Goal: Complete application form

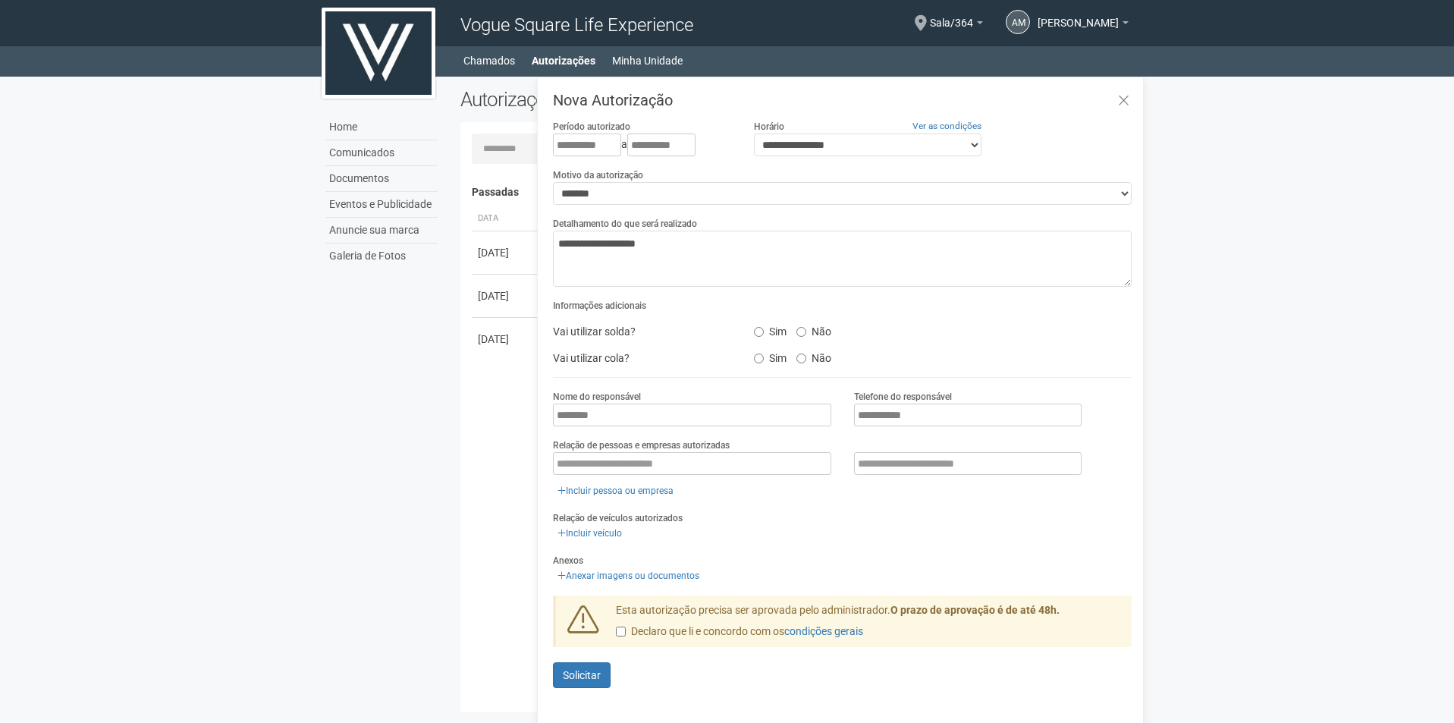
select select "*******"
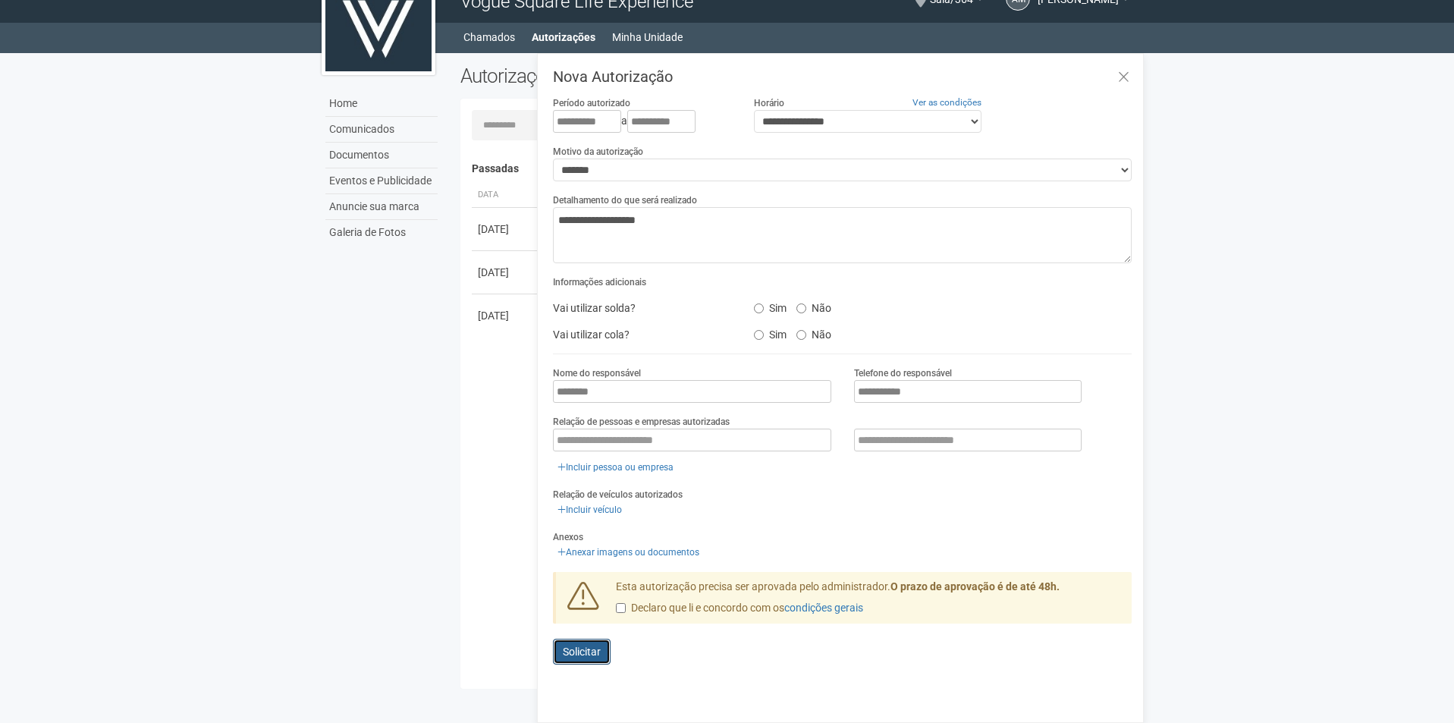
click at [568, 645] on span "Solicitar" at bounding box center [582, 651] width 38 height 12
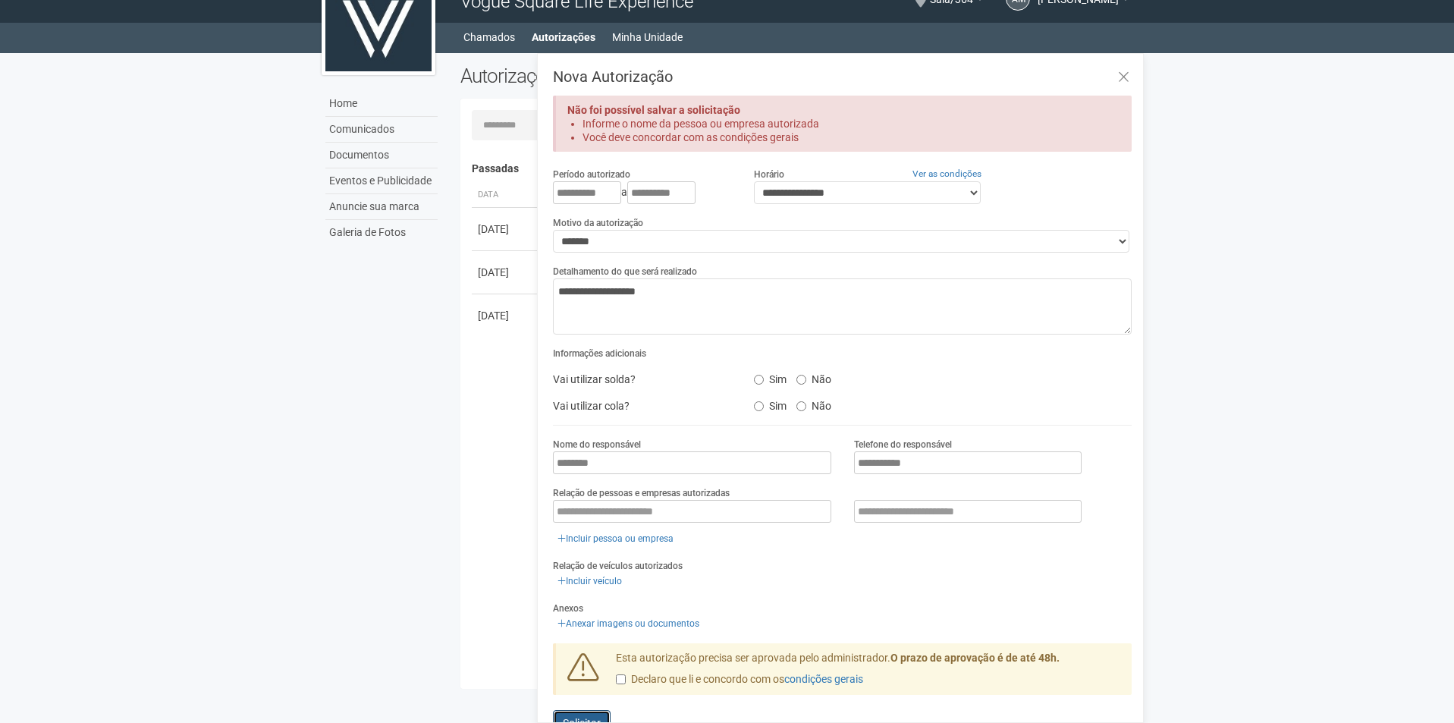
scroll to position [33, 0]
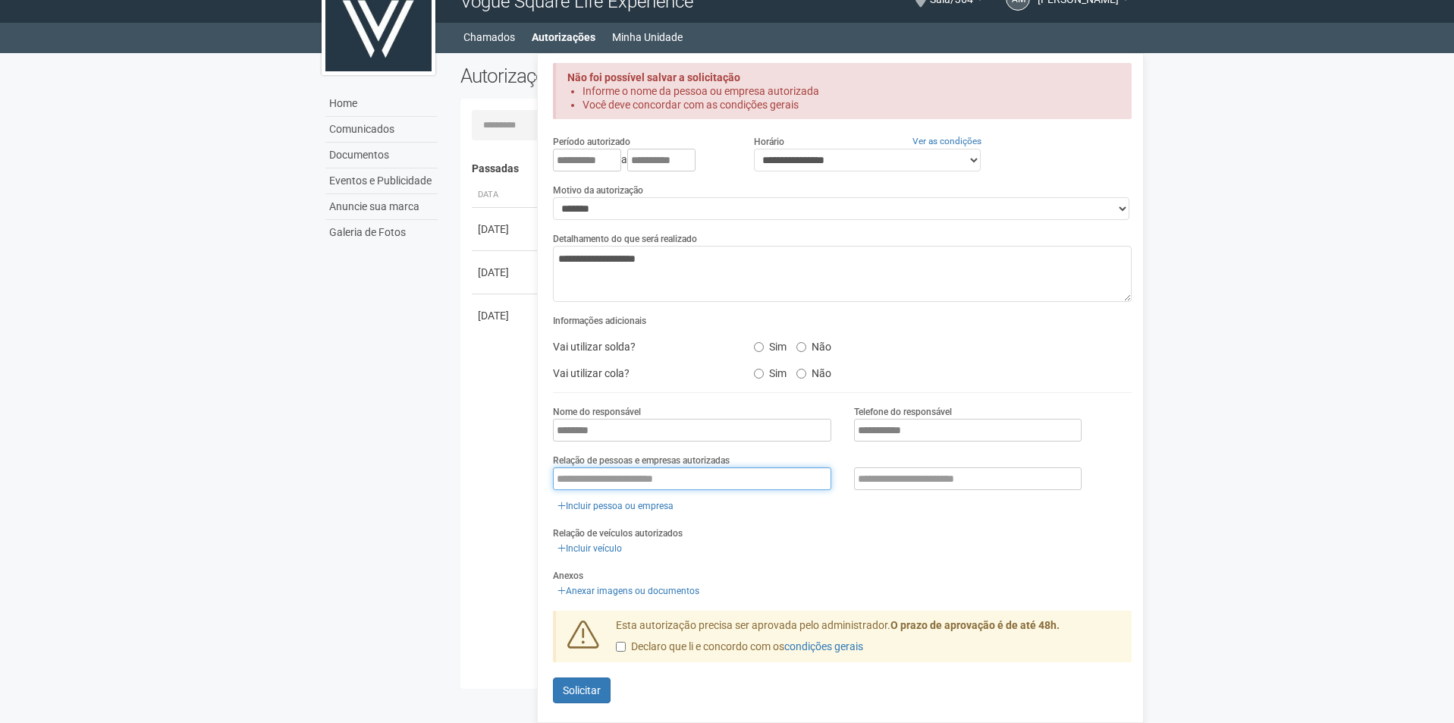
click at [569, 469] on input "text" at bounding box center [692, 478] width 278 height 23
click at [566, 467] on input "text" at bounding box center [692, 478] width 278 height 23
type input "*"
type input "**********"
click at [564, 684] on span "Solicitar" at bounding box center [582, 690] width 38 height 12
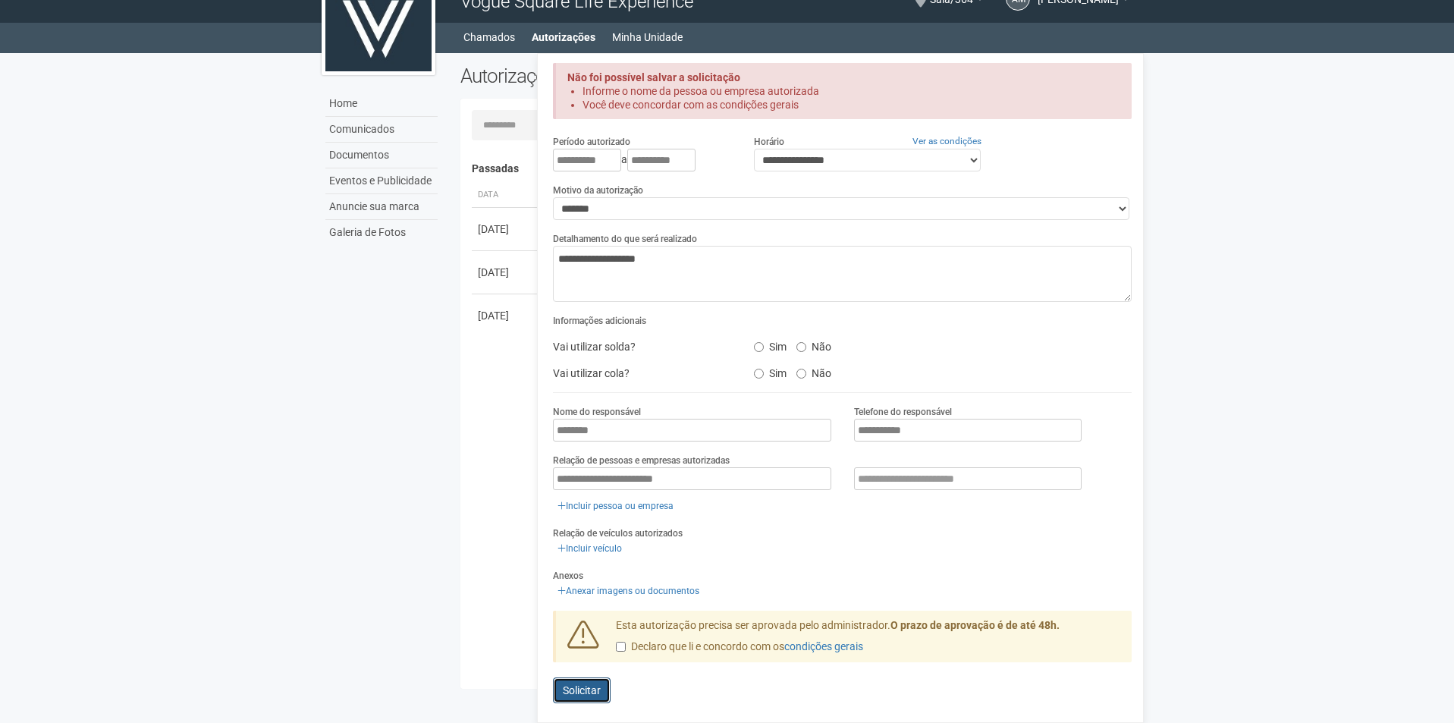
scroll to position [19, 0]
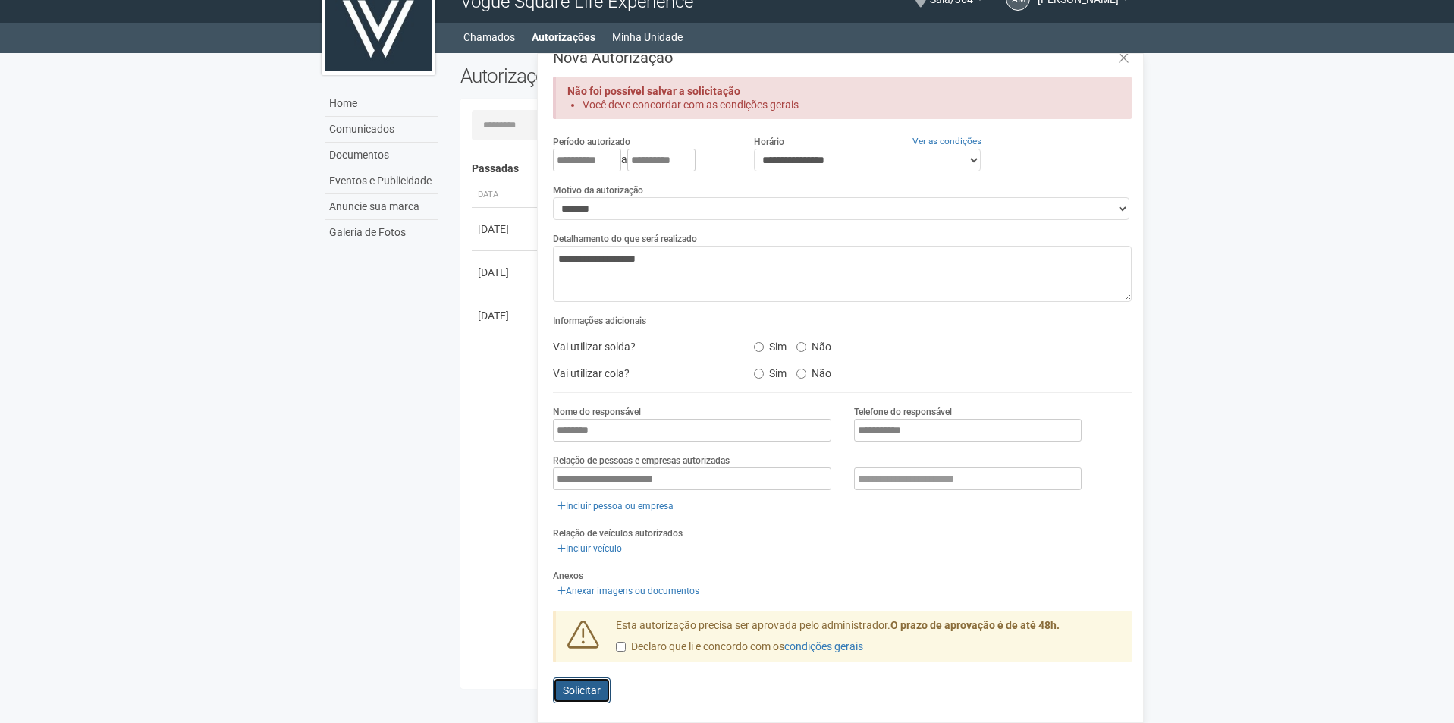
click at [574, 684] on span "Solicitar" at bounding box center [582, 690] width 38 height 12
click at [846, 641] on link "condições gerais" at bounding box center [823, 646] width 79 height 12
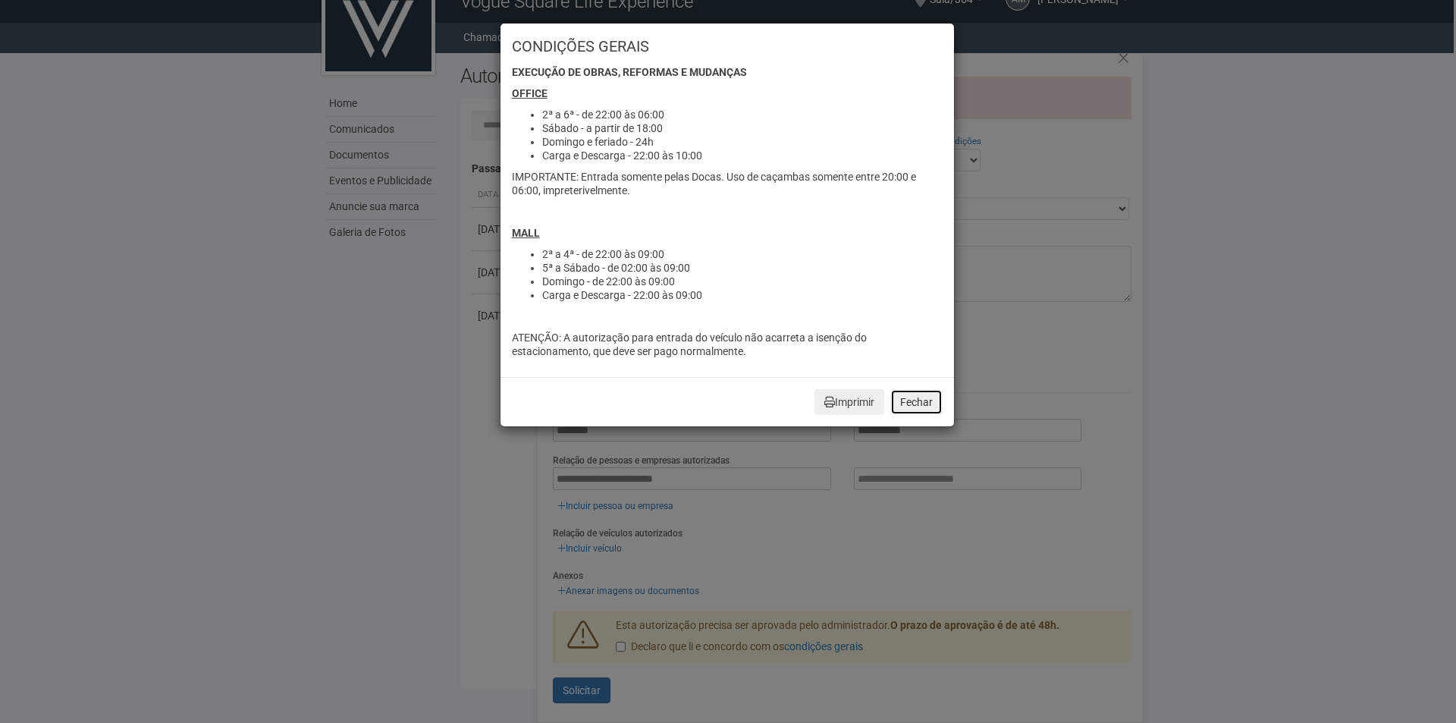
click at [919, 403] on button "Fechar" at bounding box center [916, 402] width 52 height 26
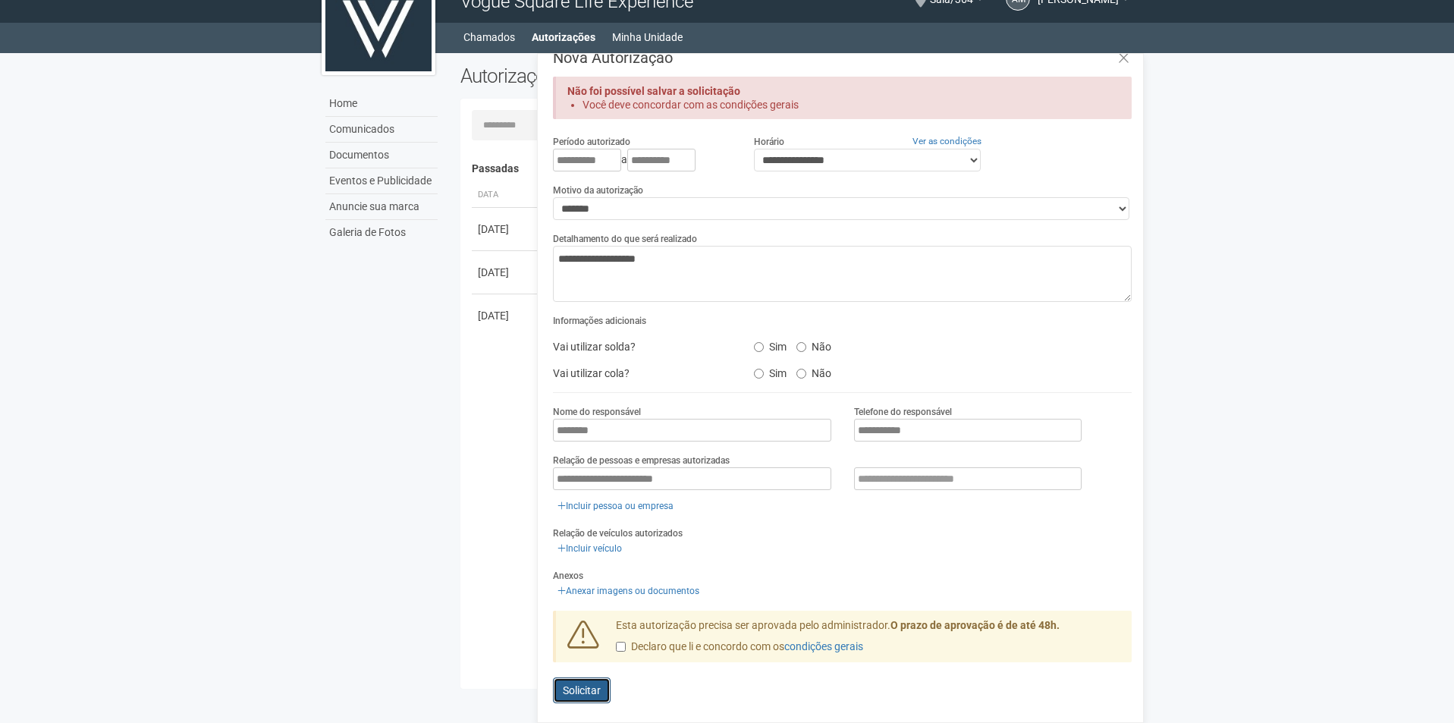
click at [579, 677] on button "Enviando... Solicitar" at bounding box center [582, 690] width 58 height 26
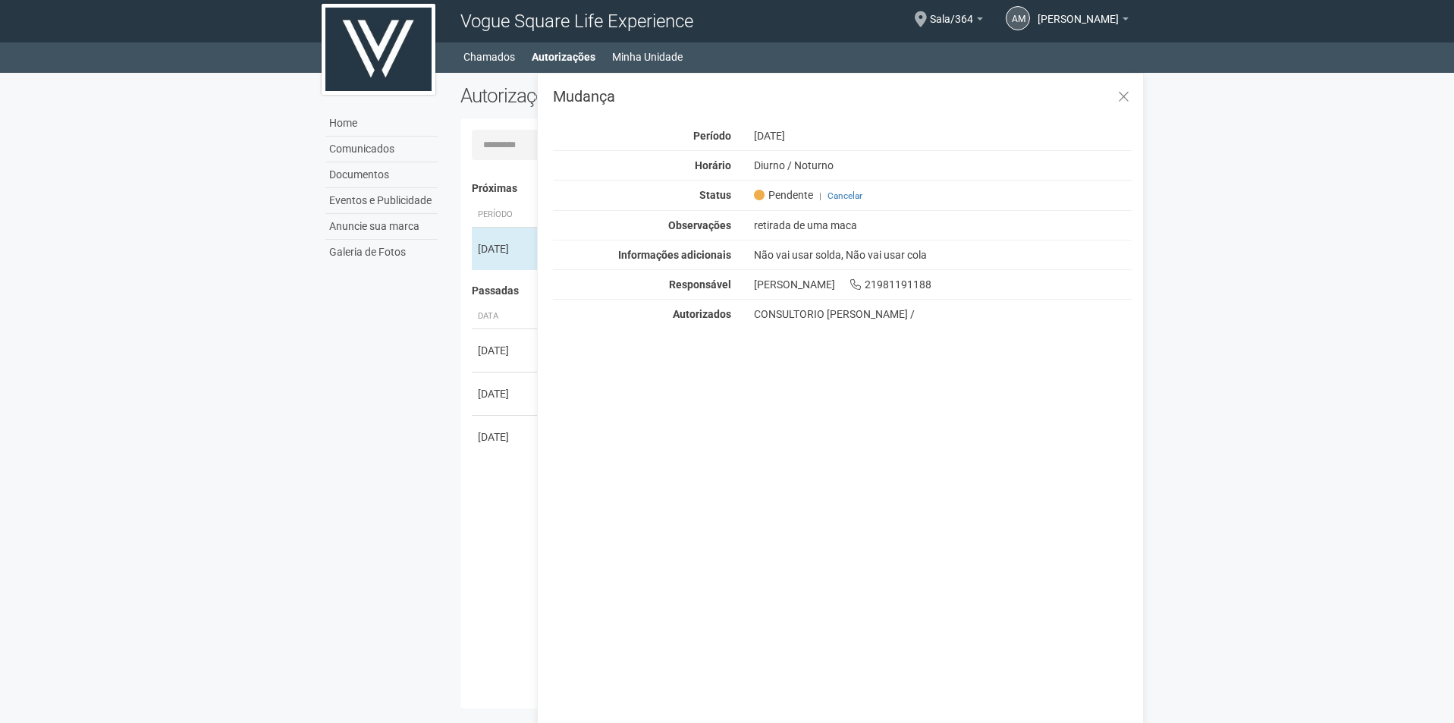
scroll to position [0, 0]
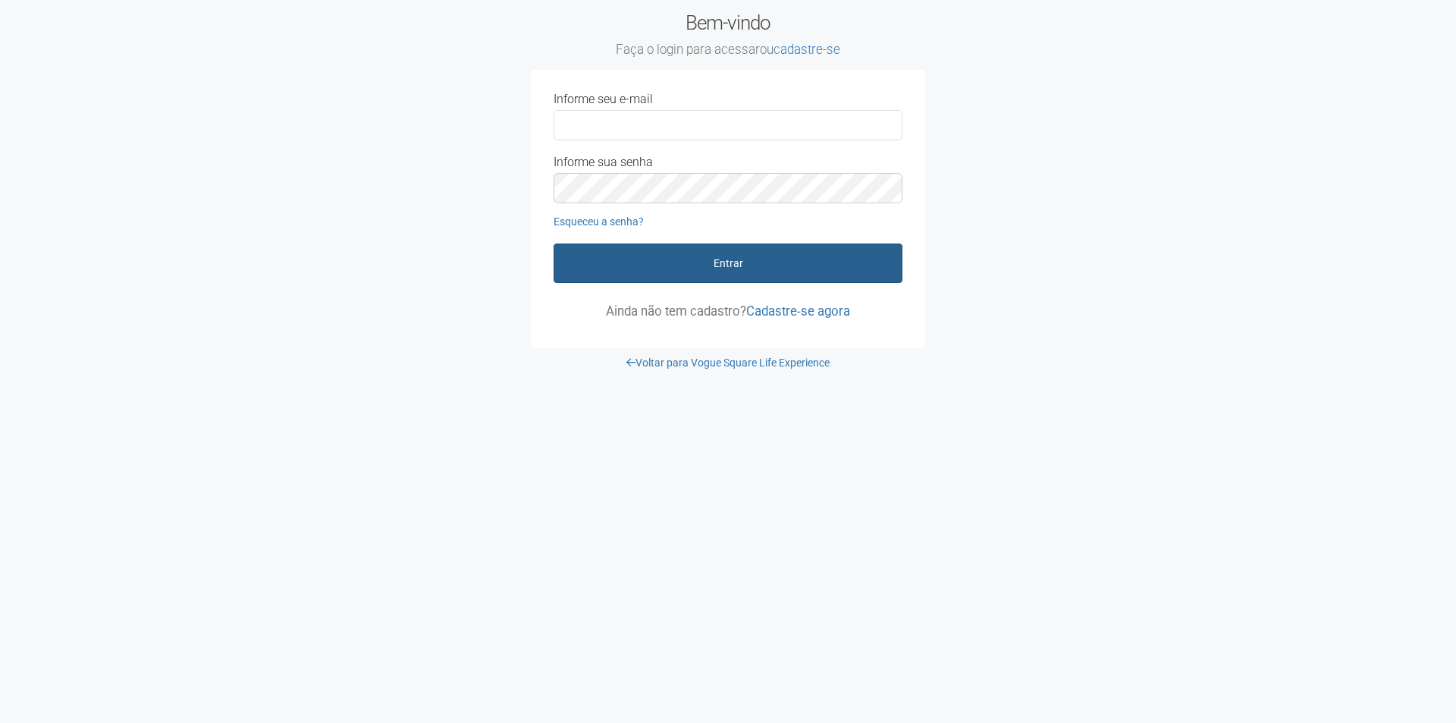
type input "**********"
click at [704, 260] on button "Entrar" at bounding box center [728, 262] width 349 height 39
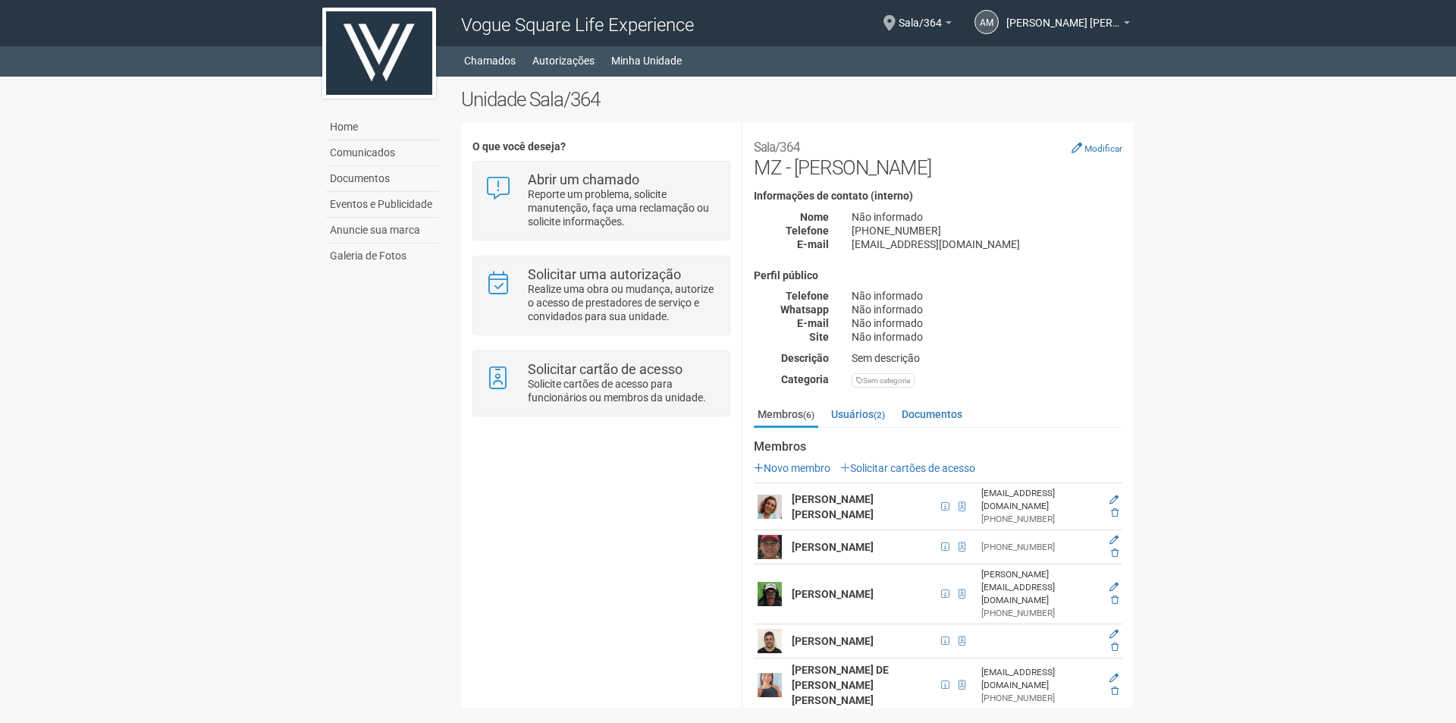
scroll to position [6, 0]
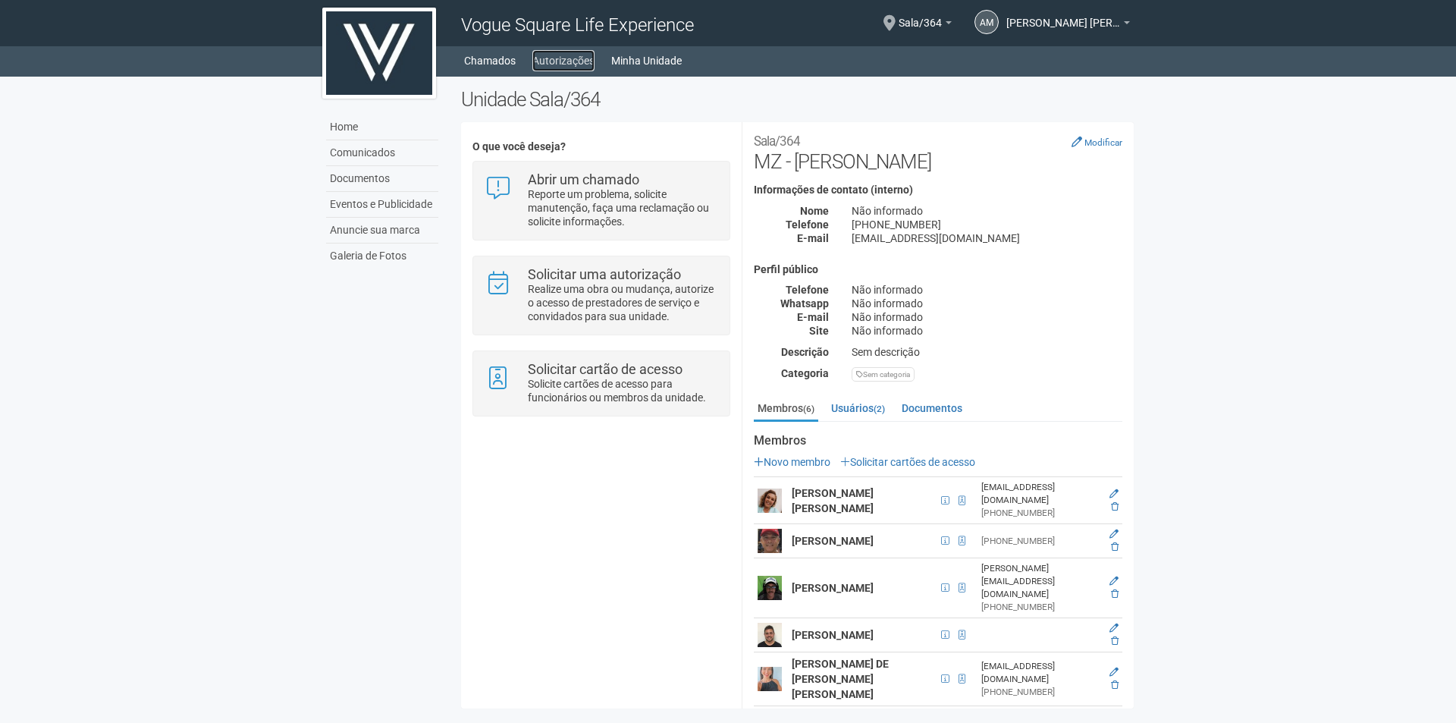
click at [577, 60] on link "Autorizações" at bounding box center [563, 60] width 62 height 21
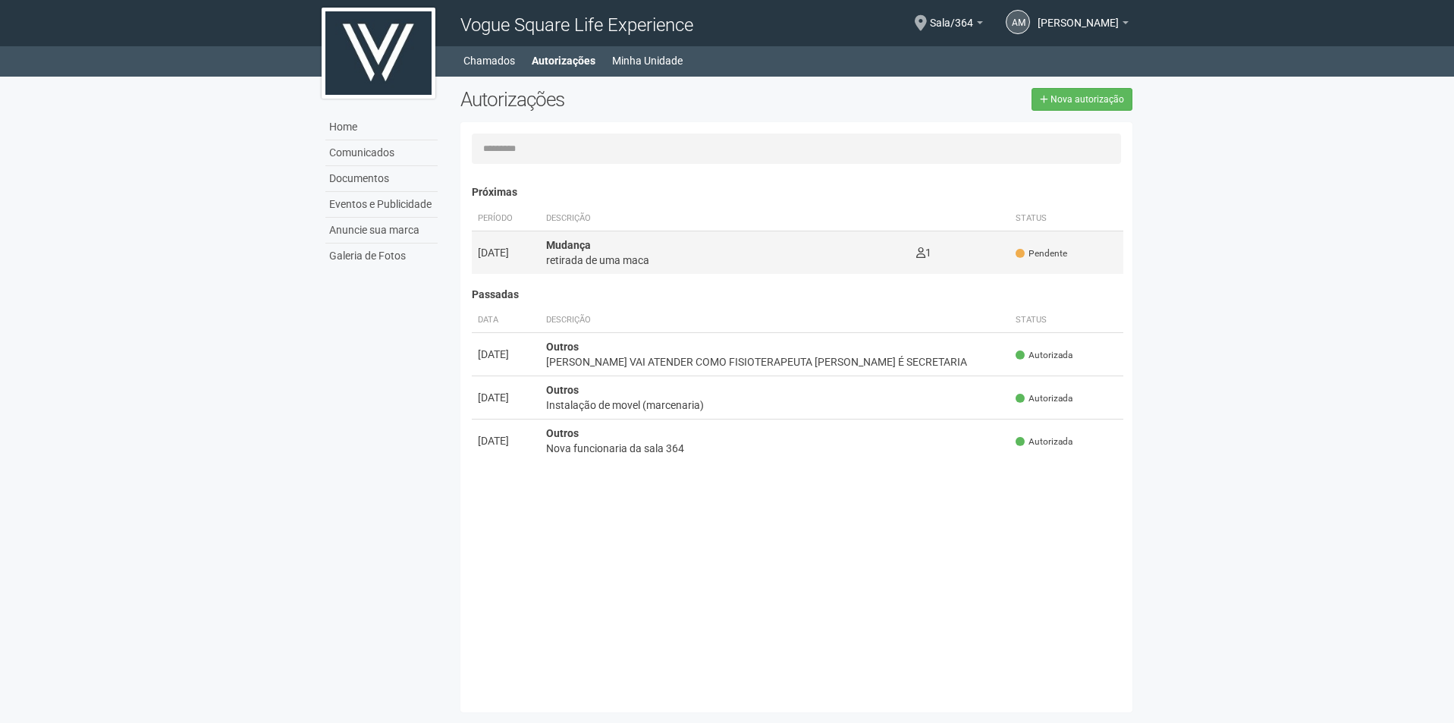
click at [582, 247] on strong "Mudança" at bounding box center [568, 245] width 45 height 12
